Goal: Check status: Check status

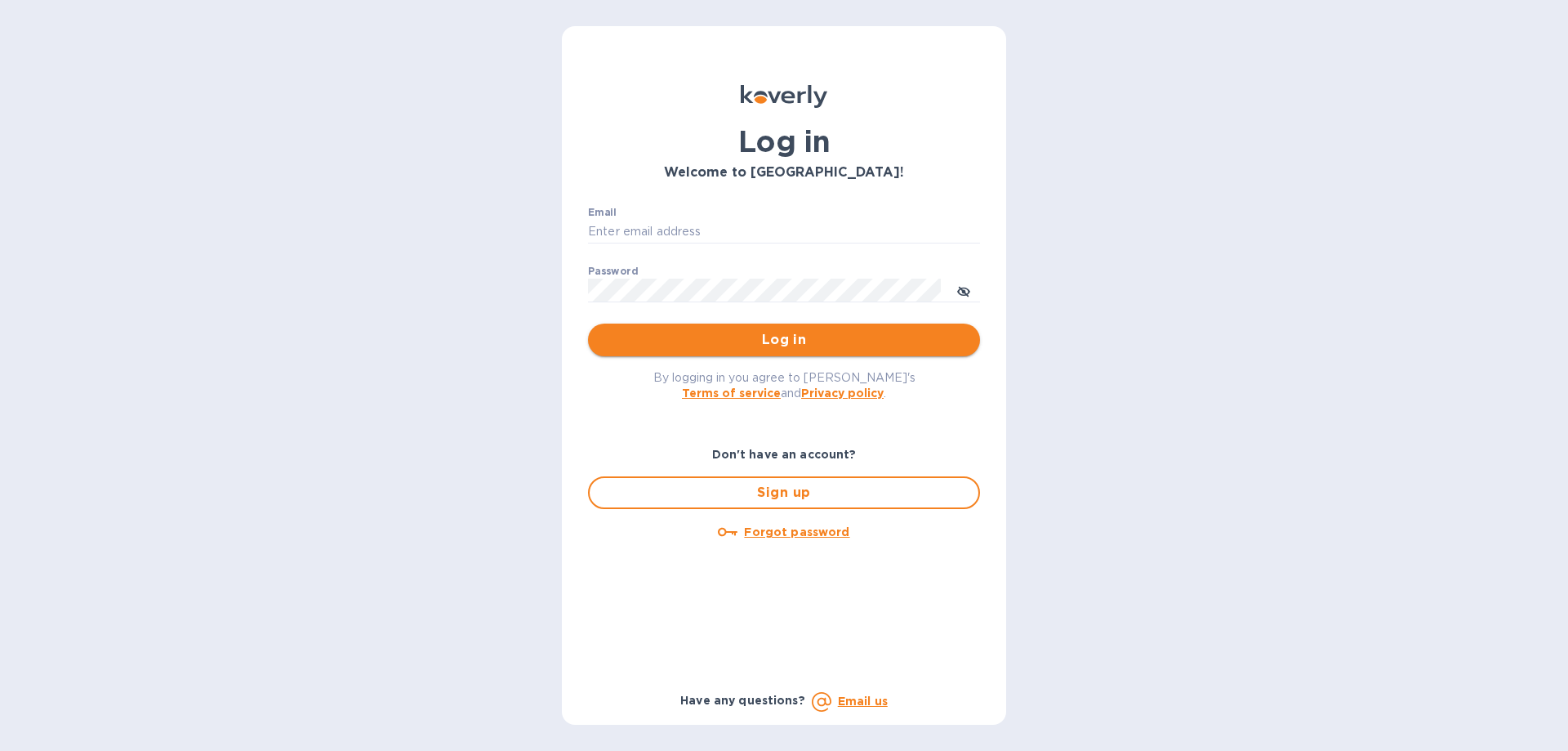
type input "[EMAIL_ADDRESS][DOMAIN_NAME]"
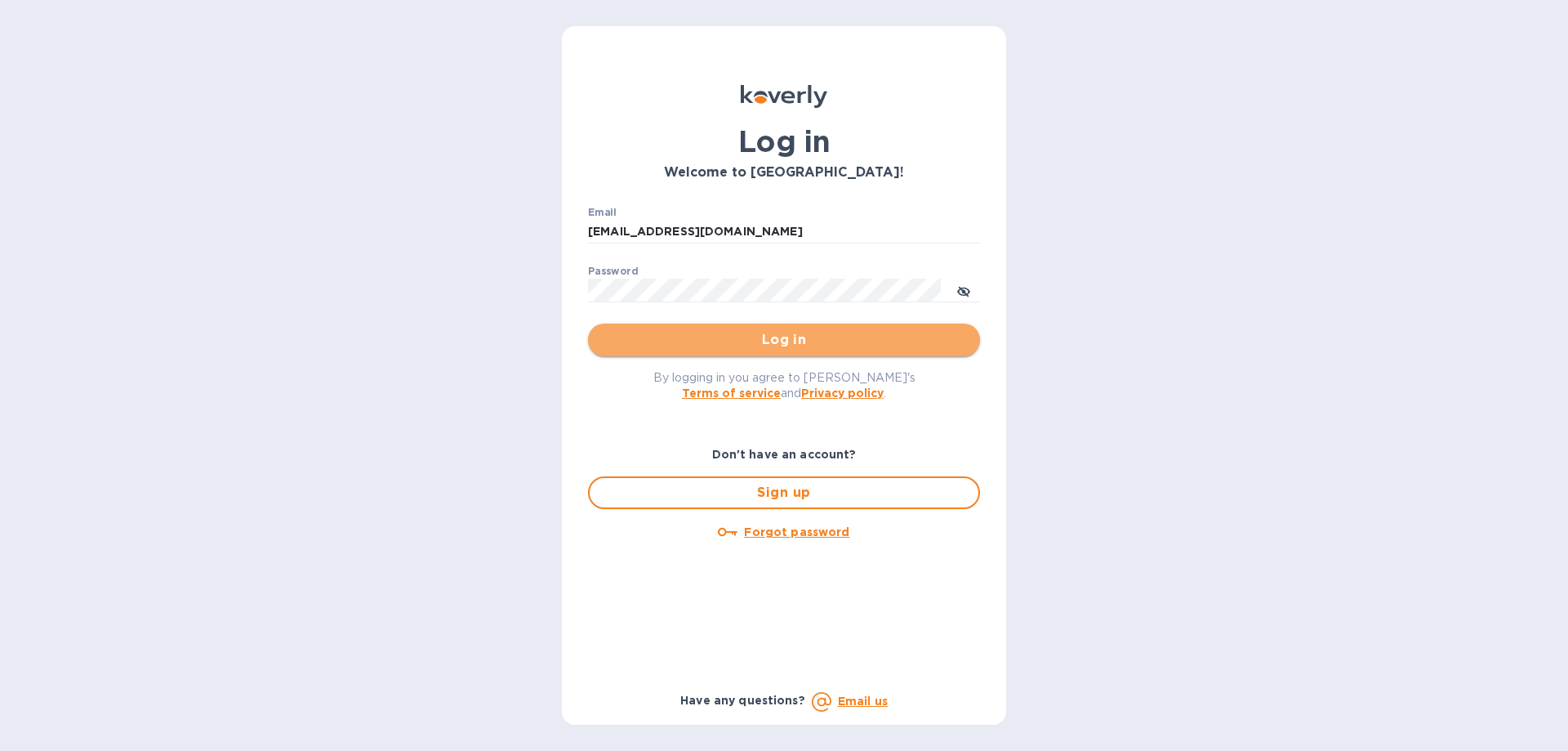
click at [650, 343] on span "Log in" at bounding box center [784, 339] width 366 height 20
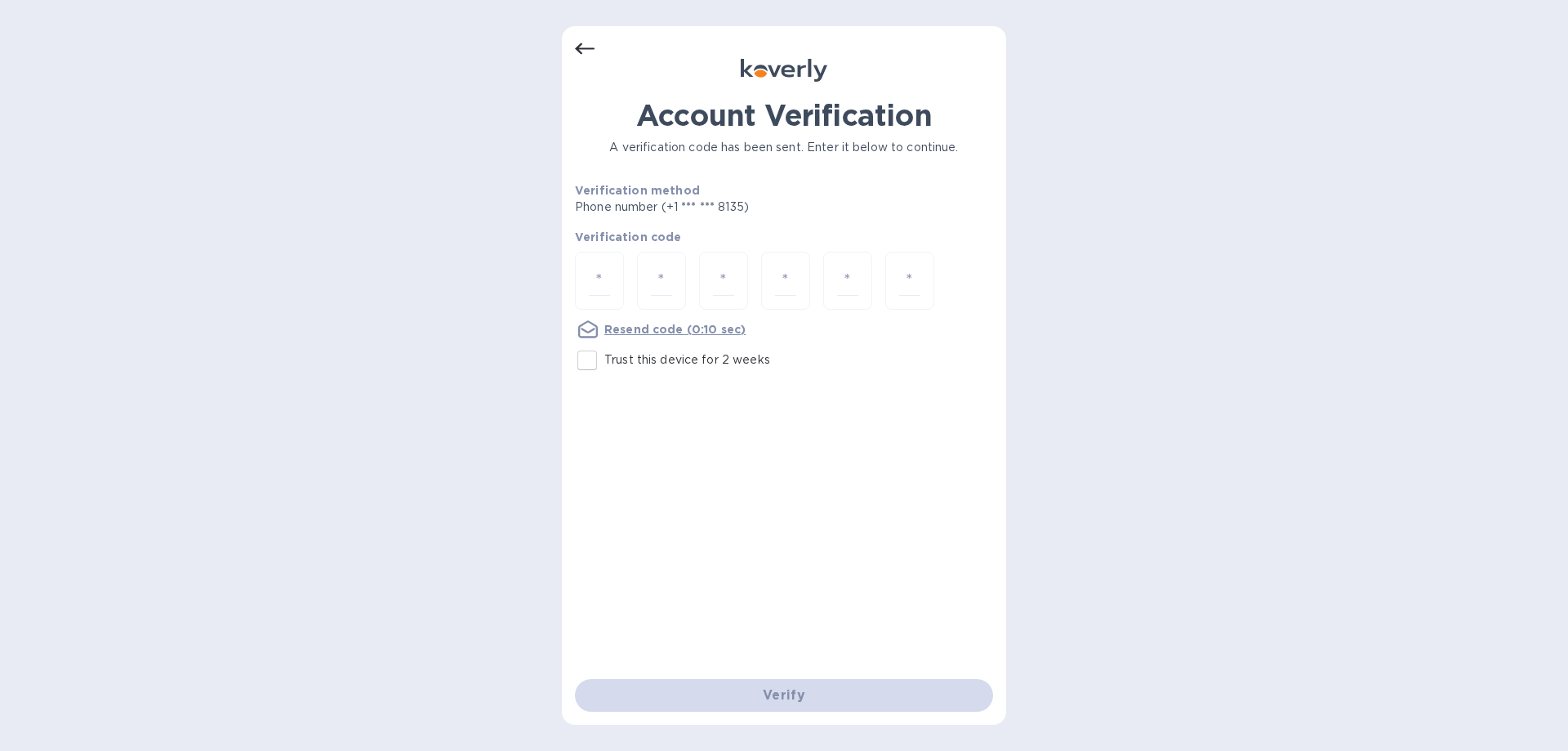
click at [586, 360] on input "Trust this device for 2 weeks" at bounding box center [587, 361] width 34 height 34
checkbox input "true"
click at [606, 283] on input "number" at bounding box center [599, 280] width 21 height 30
type input "9"
type input "1"
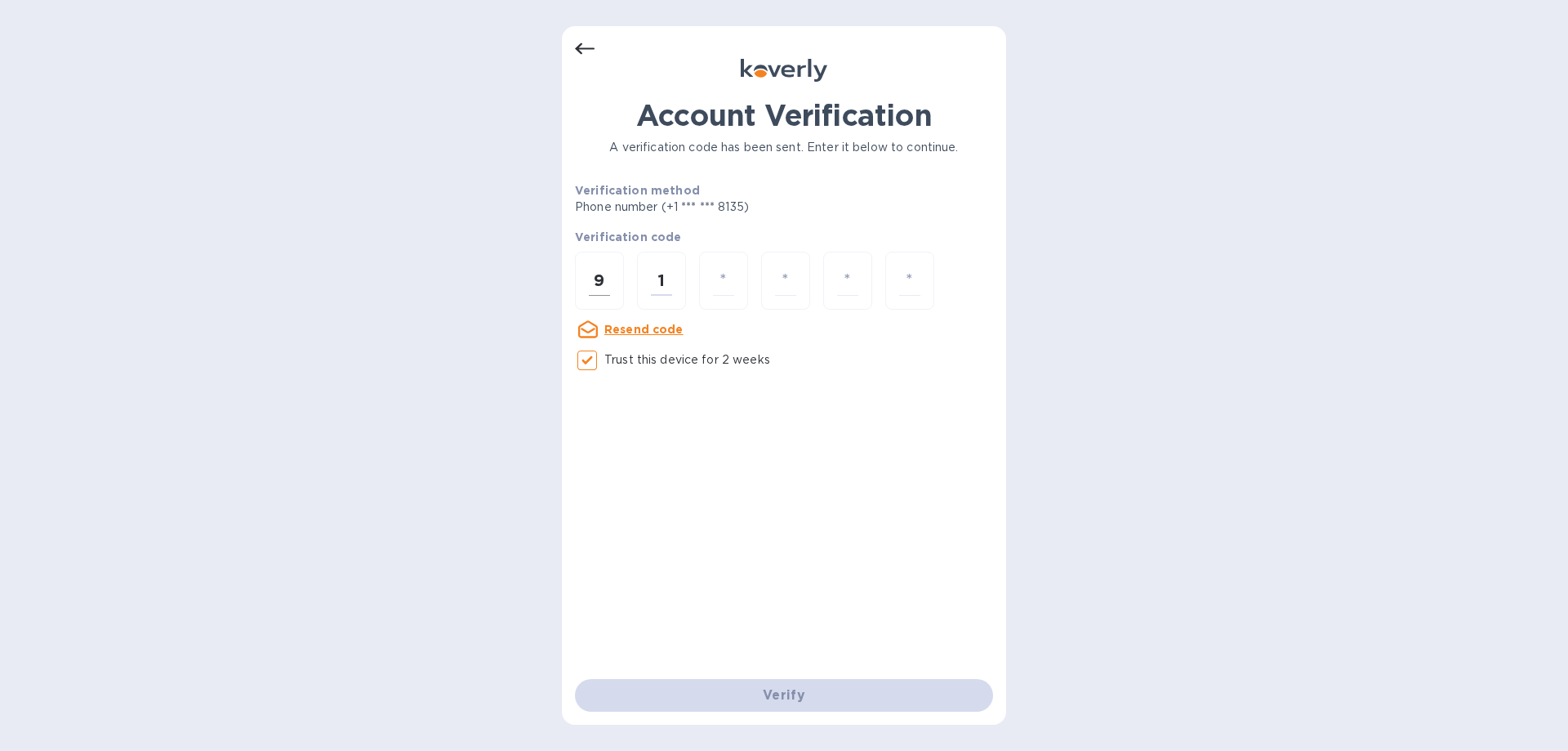
type input "0"
type input "1"
type input "4"
type input "0"
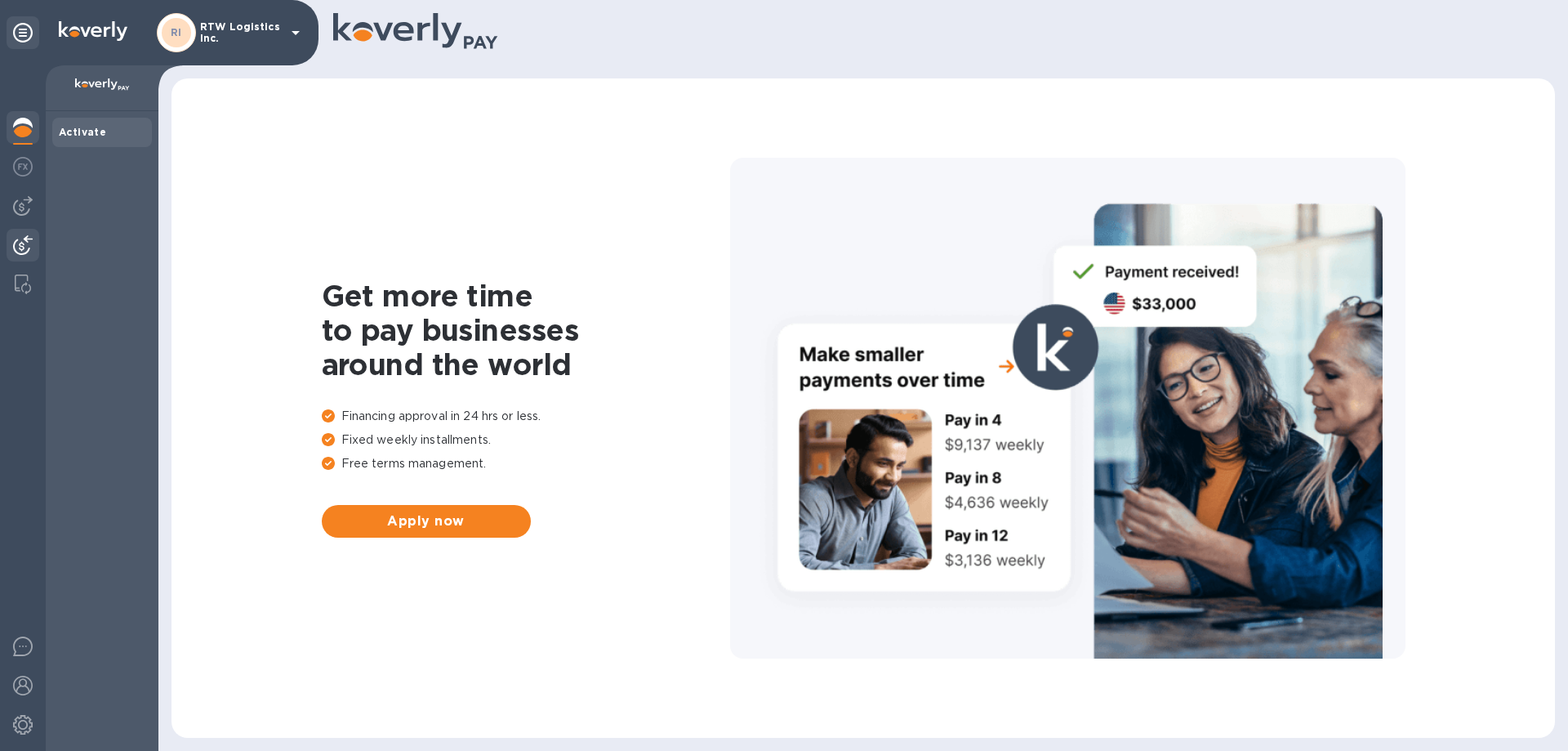
click at [25, 255] on div at bounding box center [23, 247] width 32 height 36
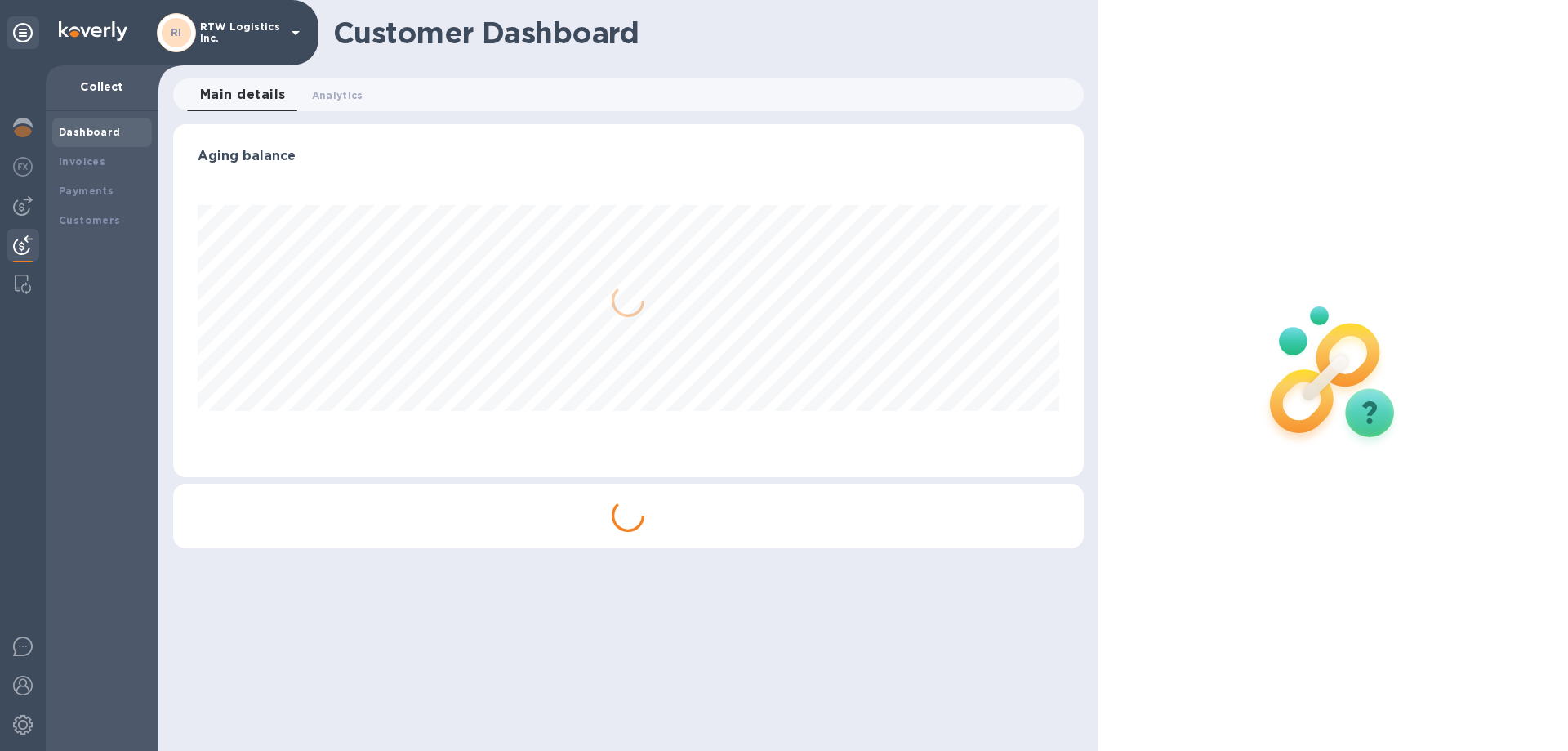
scroll to position [353, 910]
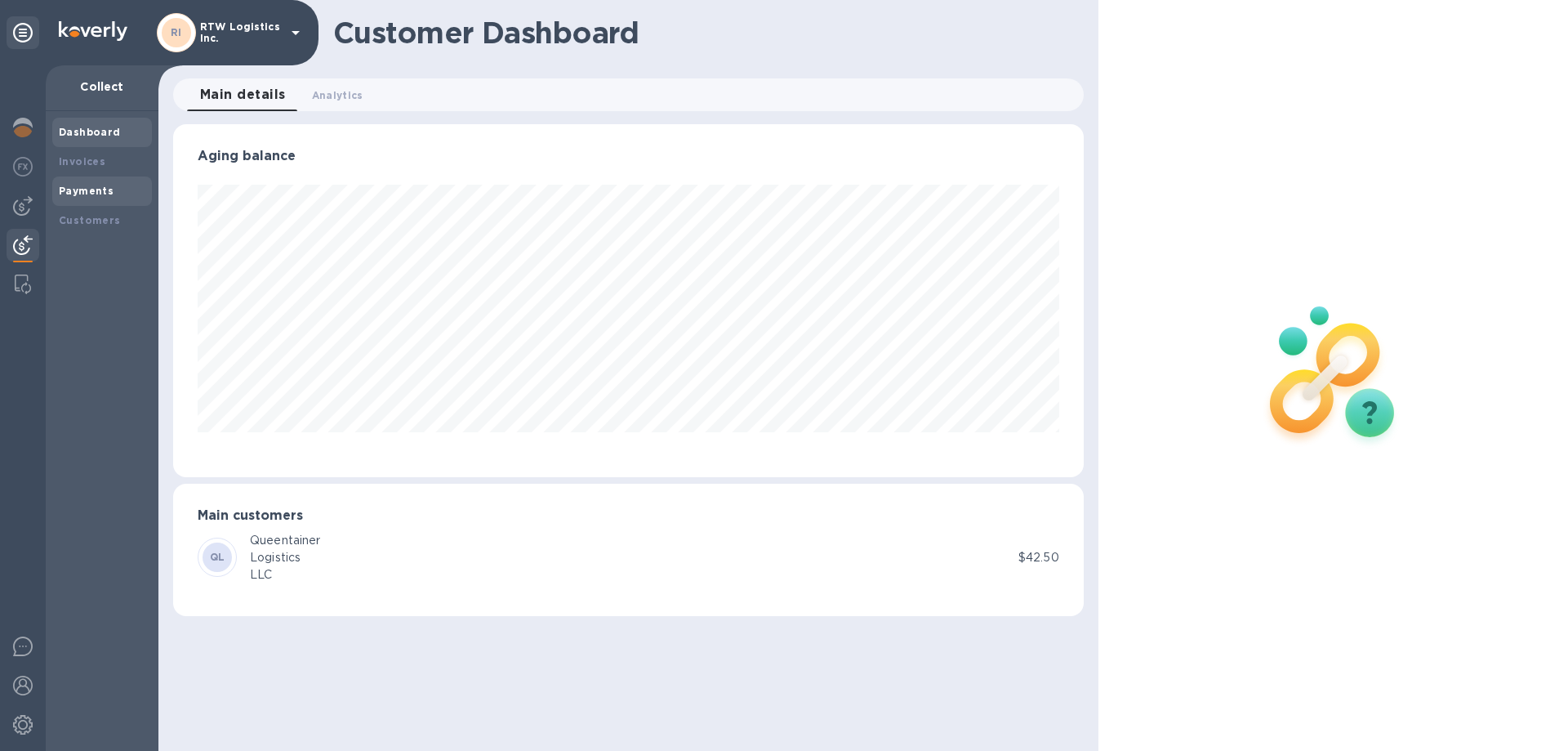
click at [91, 191] on b "Payments" at bounding box center [86, 191] width 55 height 12
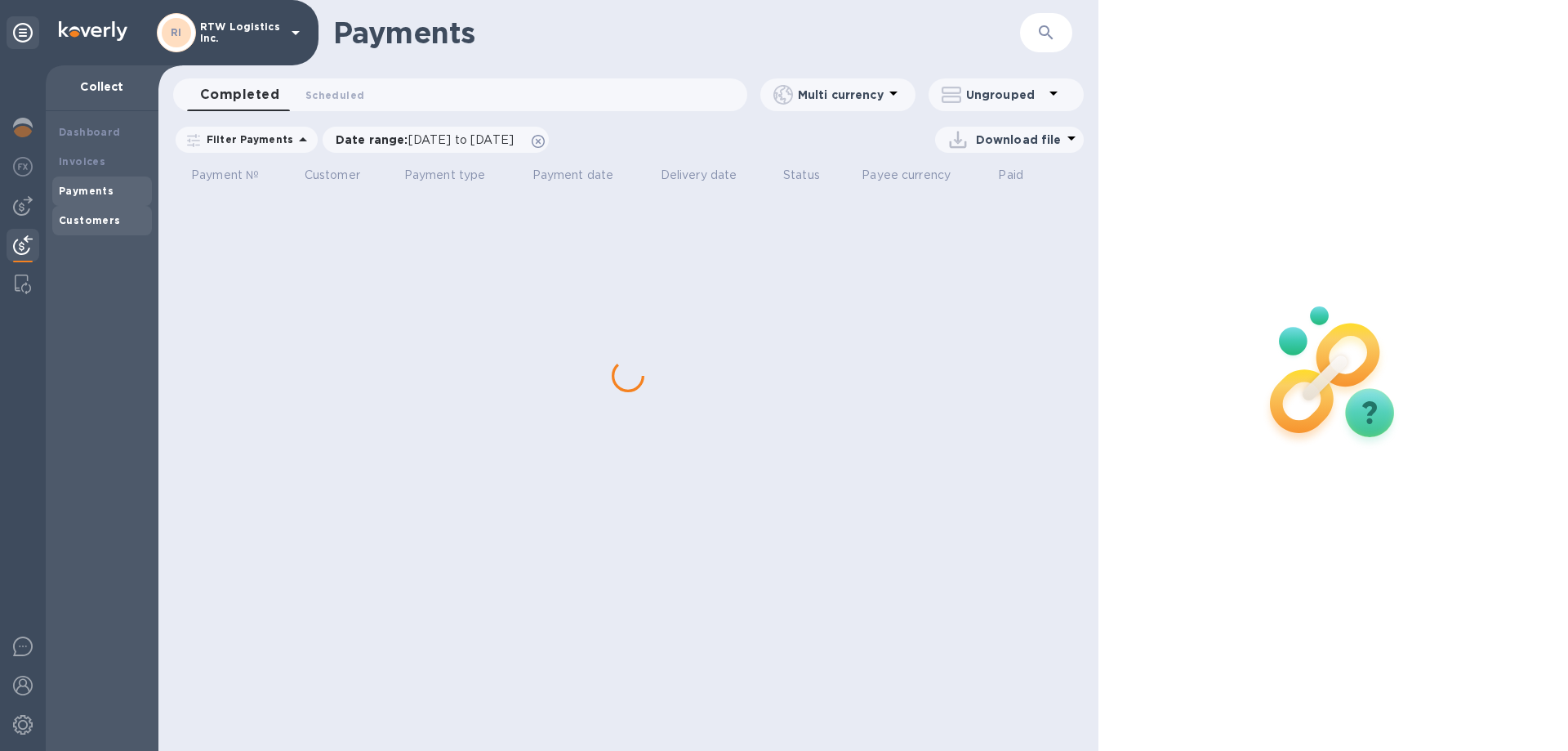
click at [91, 219] on b "Customers" at bounding box center [90, 220] width 62 height 12
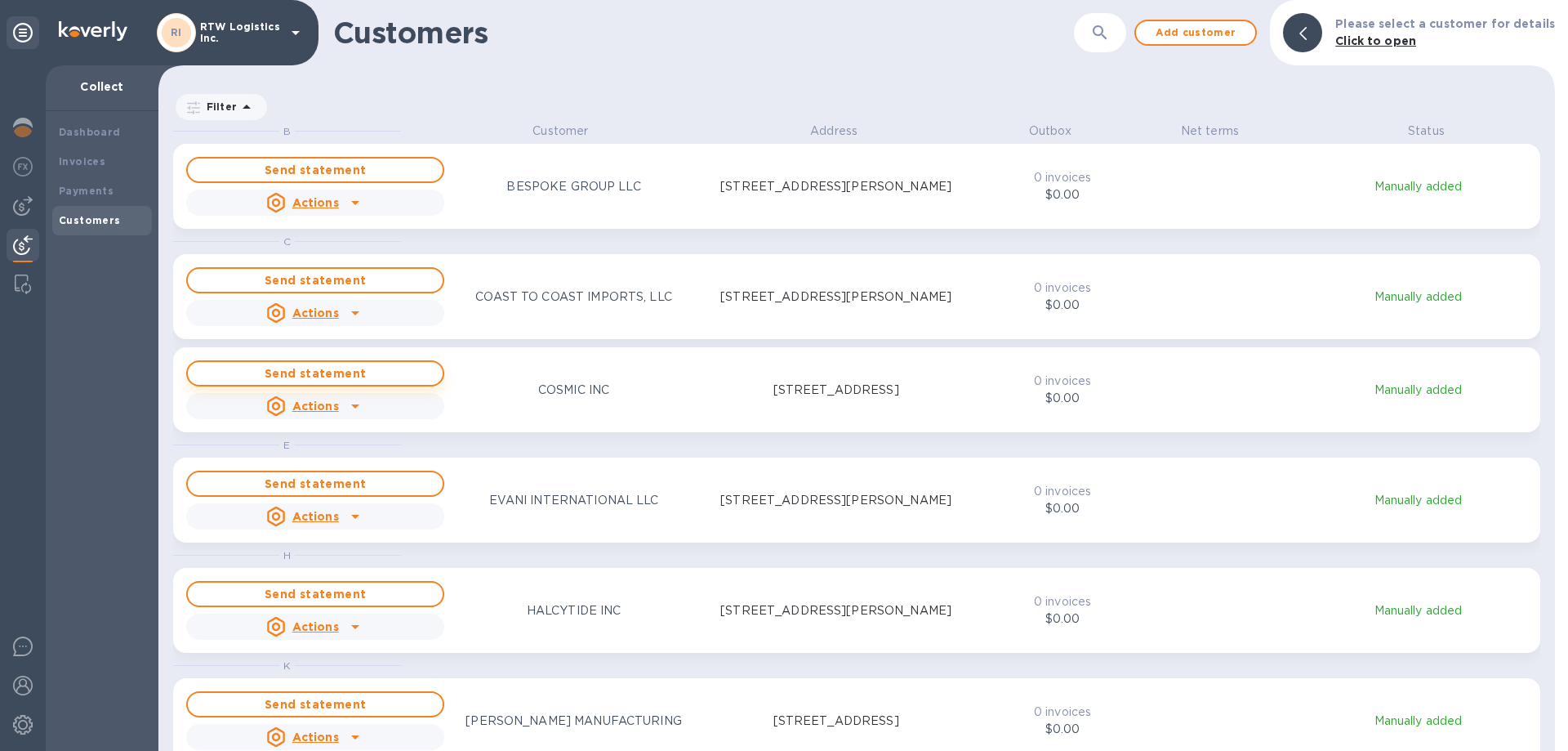
scroll to position [616, 1390]
click at [73, 198] on div "Payments" at bounding box center [102, 191] width 86 height 16
